Goal: Communication & Community: Participate in discussion

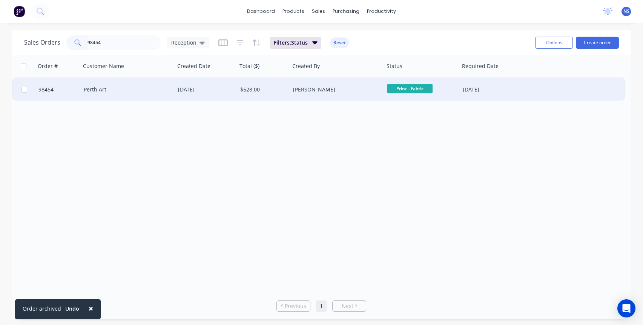
click at [147, 91] on div "Perth Art" at bounding box center [126, 90] width 84 height 8
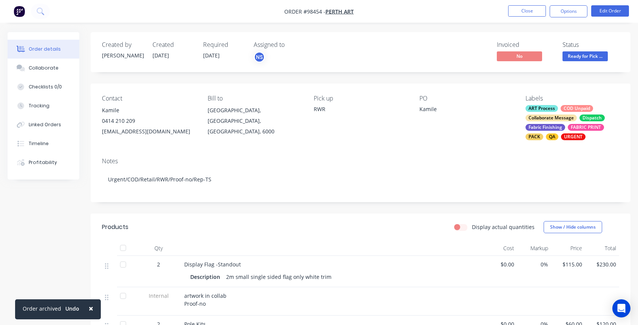
click at [559, 112] on div "ART Process COD Unpaid Collaborate Message Dispatch Fabric Finishing FABRIC PRI…" at bounding box center [572, 122] width 94 height 35
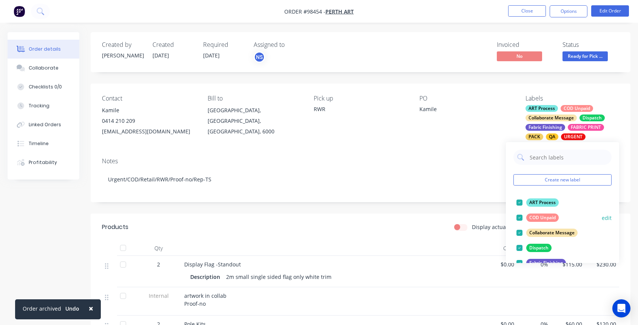
click at [520, 217] on div at bounding box center [519, 217] width 15 height 15
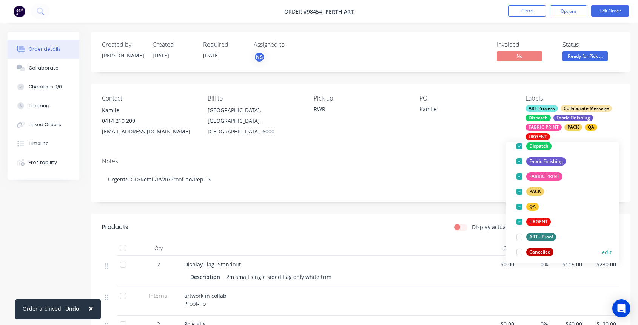
scroll to position [98, 0]
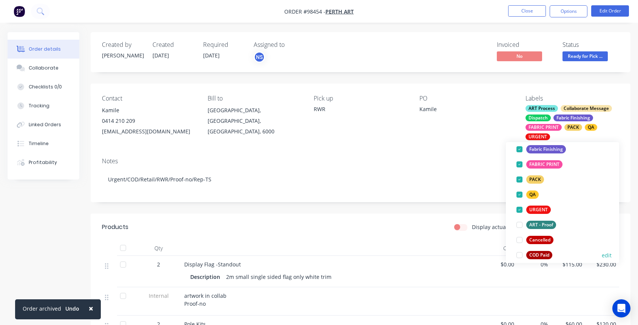
click at [520, 256] on div at bounding box center [519, 254] width 15 height 15
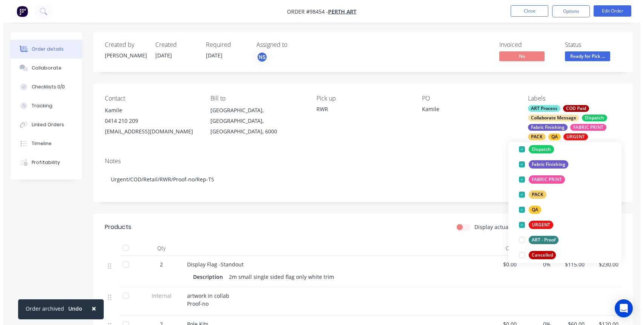
scroll to position [0, 0]
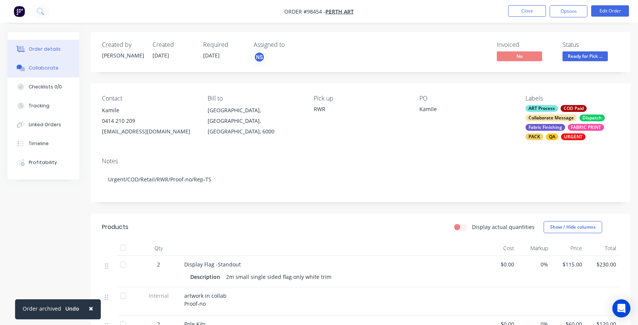
click at [39, 66] on div "Collaborate" at bounding box center [44, 68] width 30 height 7
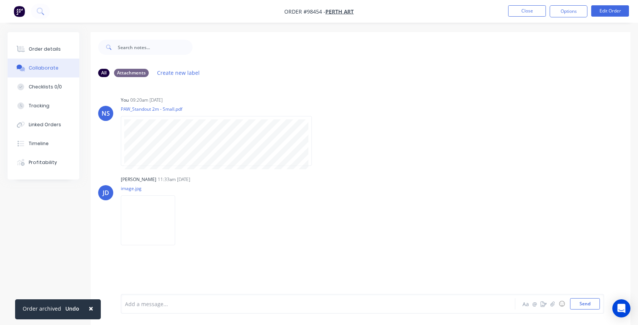
click at [180, 301] on div at bounding box center [303, 304] width 356 height 8
click at [529, 14] on button "Close" at bounding box center [527, 10] width 38 height 11
